Goal: Find specific page/section: Find specific page/section

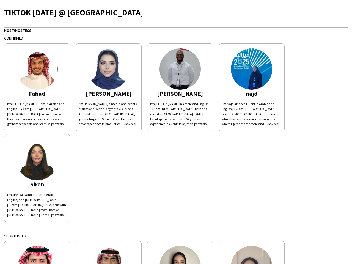
click at [176, 132] on div "Fahad I'm [PERSON_NAME] Fluent in Arabic and English | 173 cm | [GEOGRAPHIC_DAT…" at bounding box center [176, 132] width 344 height 182
click at [37, 87] on img at bounding box center [37, 68] width 41 height 41
click at [109, 87] on img at bounding box center [108, 68] width 41 height 41
click at [180, 87] on img at bounding box center [180, 68] width 41 height 41
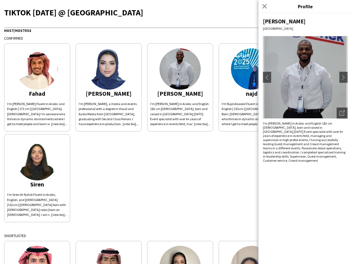
click at [252, 87] on img at bounding box center [251, 68] width 41 height 41
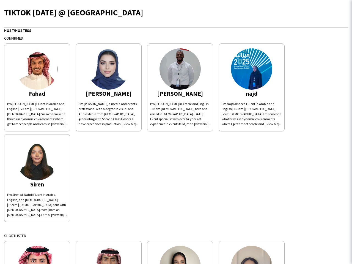
click at [37, 178] on img at bounding box center [37, 159] width 41 height 41
click at [37, 253] on img at bounding box center [37, 266] width 41 height 41
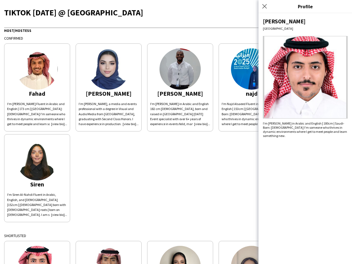
click at [109, 253] on img at bounding box center [108, 266] width 41 height 41
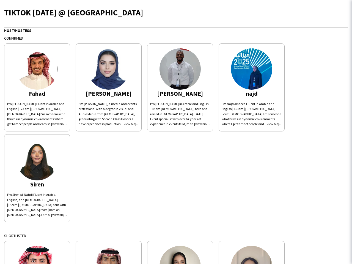
click at [180, 253] on img at bounding box center [180, 266] width 41 height 41
click at [252, 253] on img at bounding box center [251, 266] width 41 height 41
